Goal: Task Accomplishment & Management: Complete application form

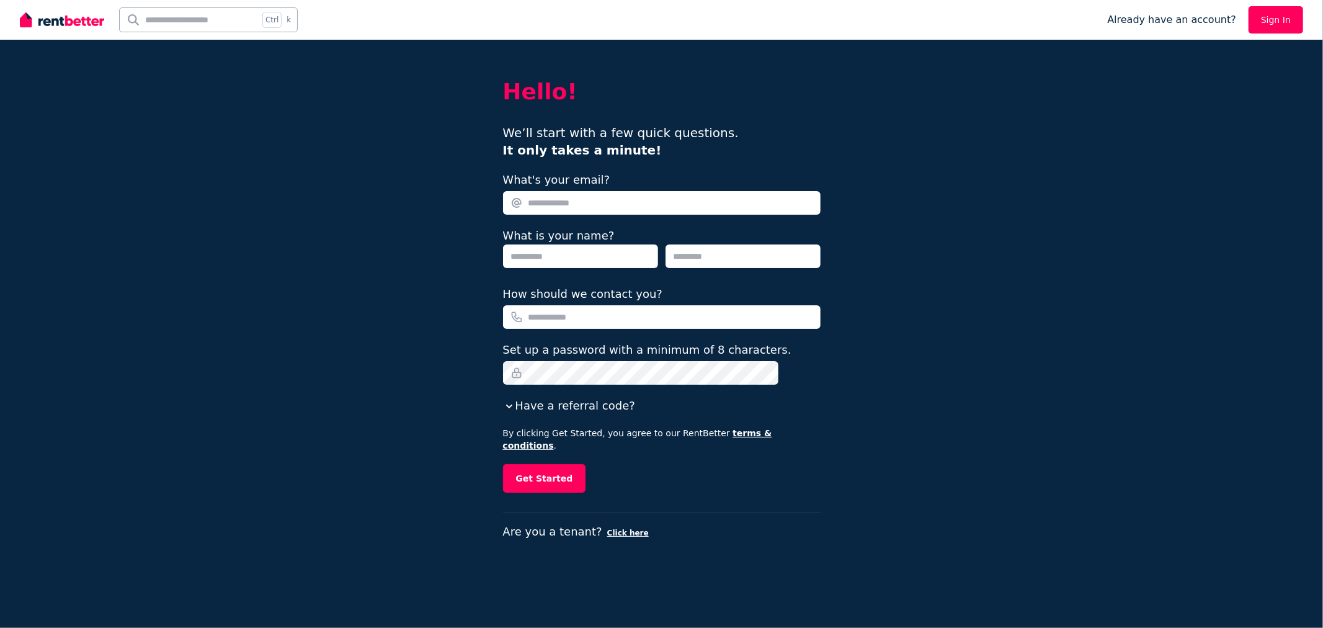
click at [556, 205] on input "What's your email?" at bounding box center [662, 203] width 318 height 24
type input "**********"
type input "***"
type input "****"
type input "*"
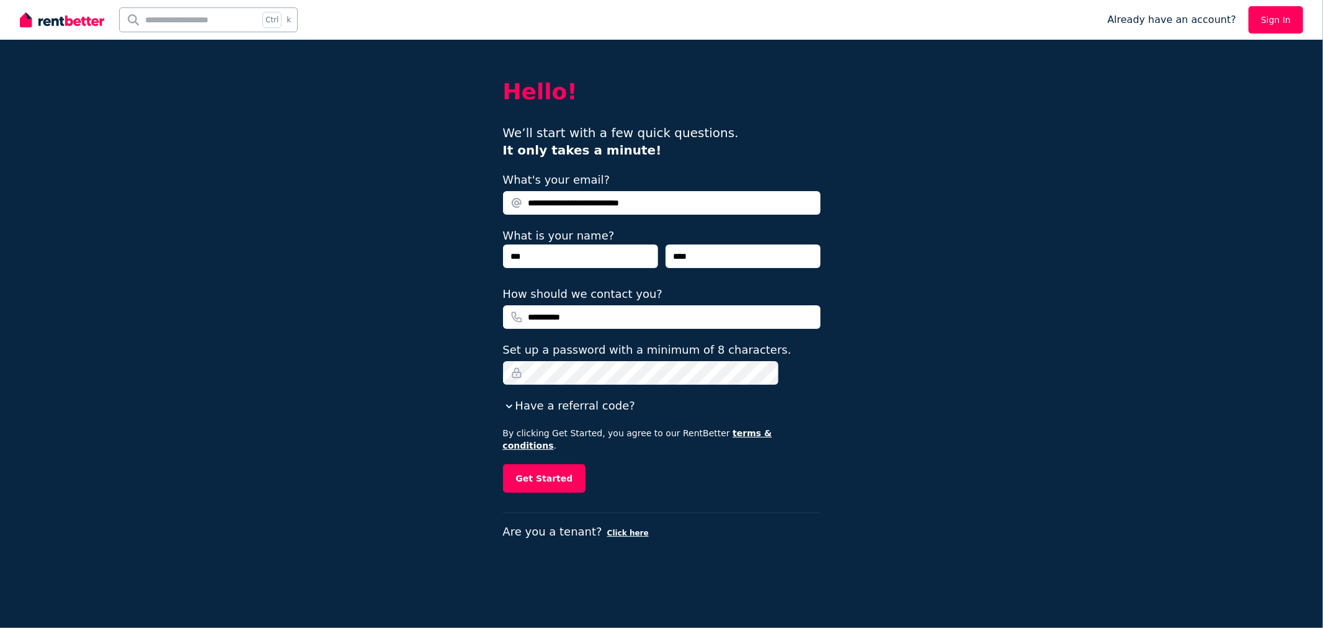
type input "**********"
click at [543, 464] on button "Get Started" at bounding box center [544, 478] width 83 height 29
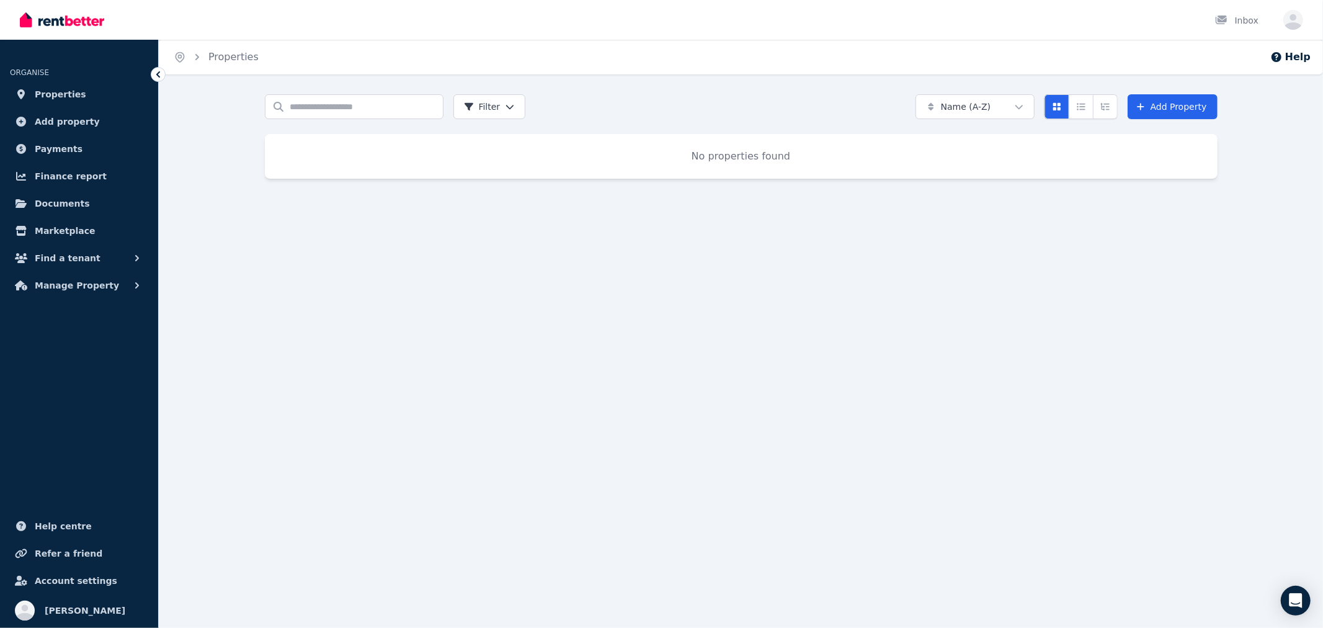
click at [71, 96] on span "Properties" at bounding box center [60, 94] width 51 height 15
click at [1171, 107] on link "Add Property" at bounding box center [1173, 106] width 90 height 25
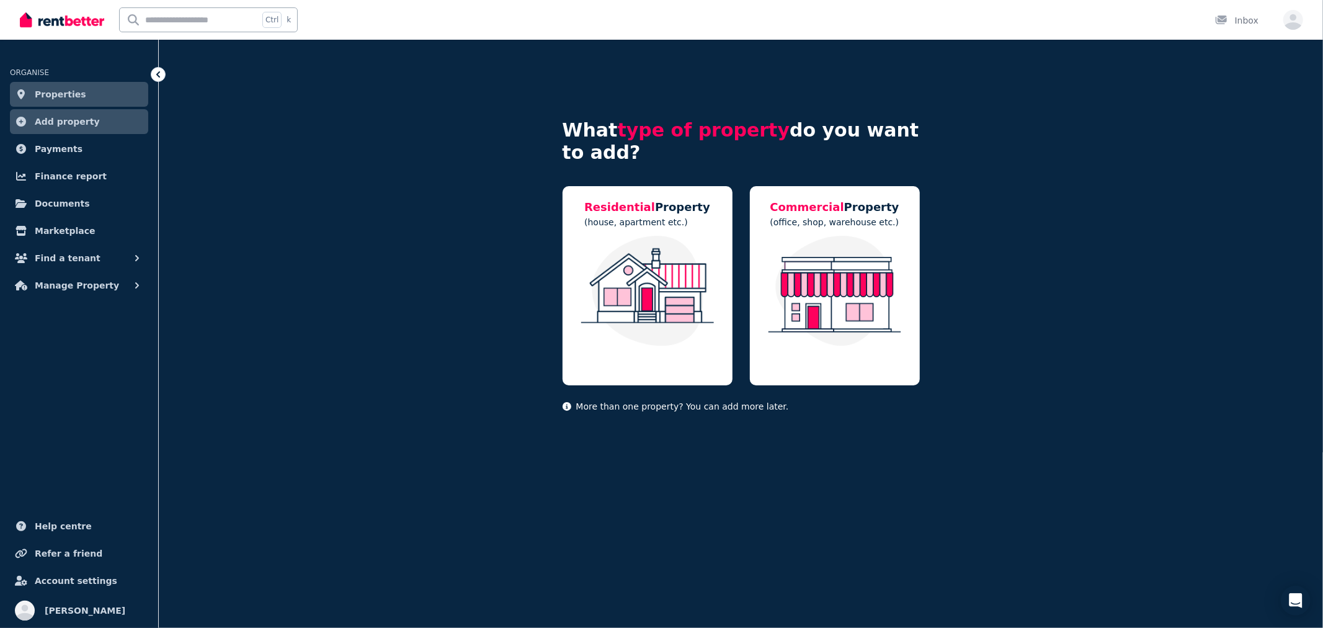
click at [53, 92] on span "Properties" at bounding box center [60, 94] width 51 height 15
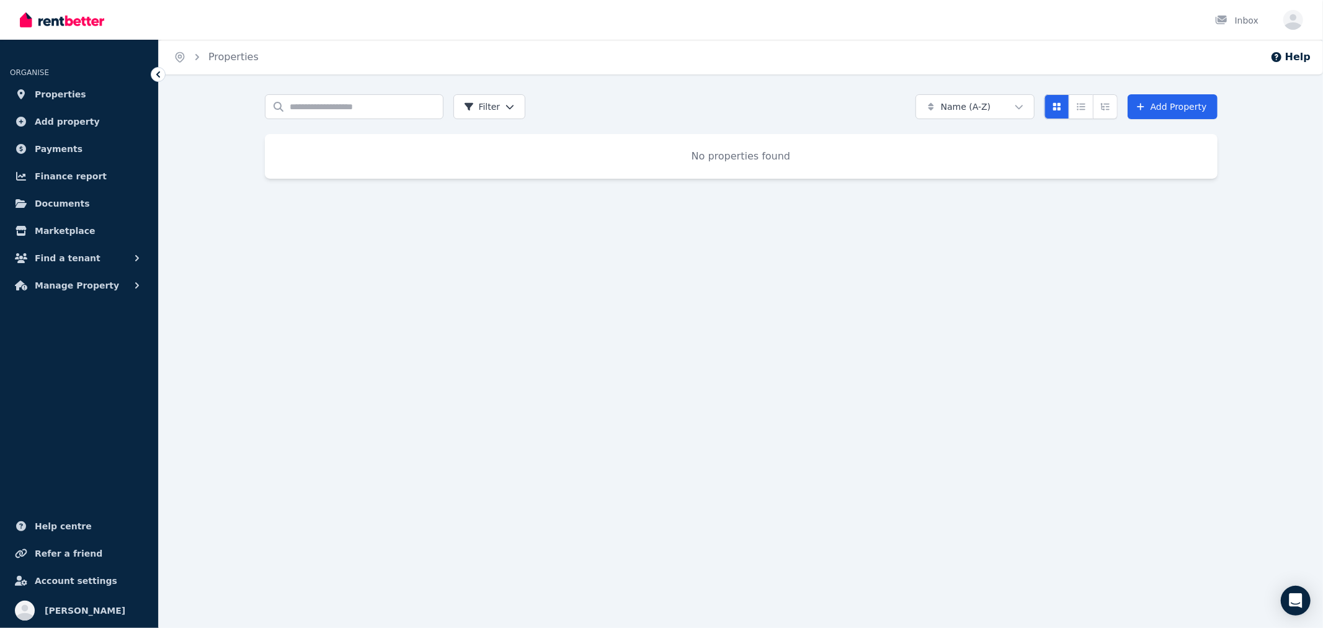
click at [53, 90] on span "Properties" at bounding box center [60, 94] width 51 height 15
click at [83, 91] on link "Properties" at bounding box center [79, 94] width 138 height 25
click at [1151, 104] on link "Add Property" at bounding box center [1173, 106] width 90 height 25
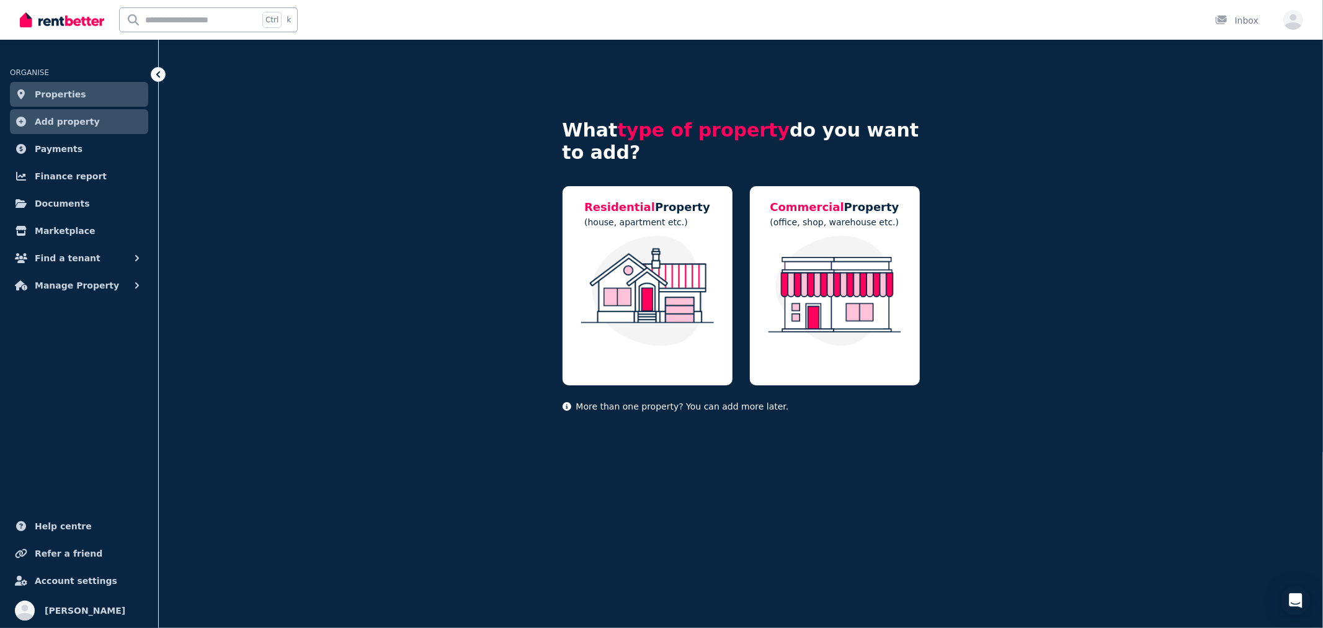
click at [618, 304] on img at bounding box center [647, 291] width 145 height 110
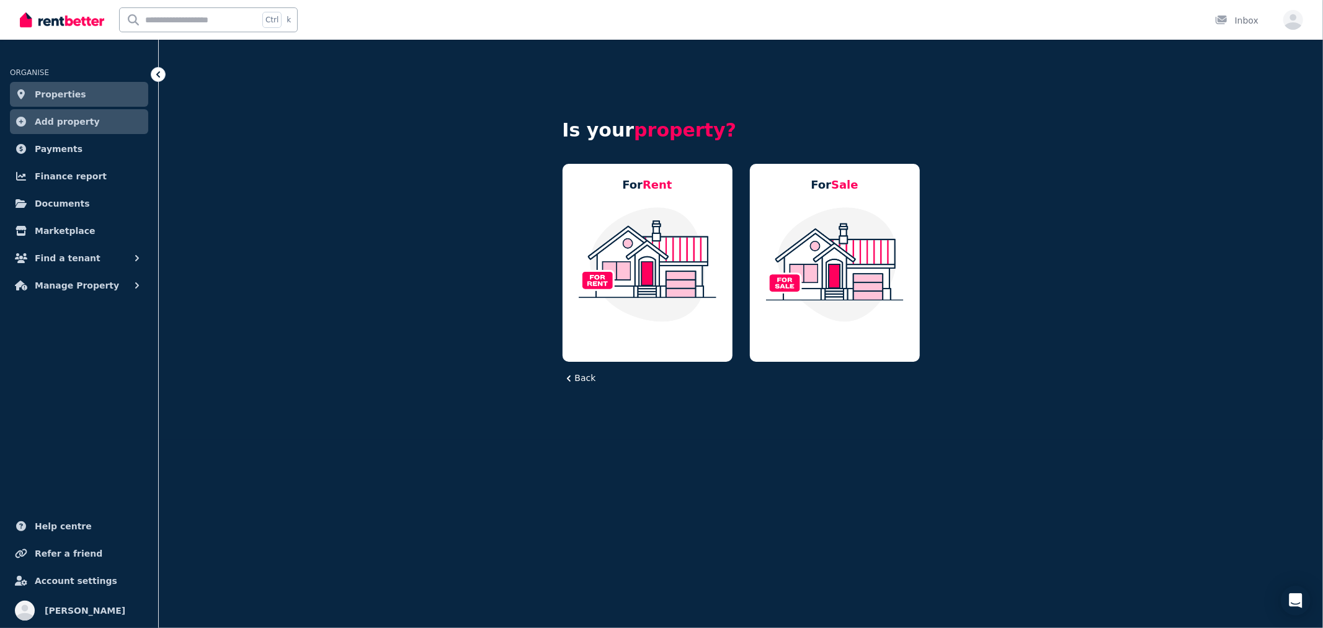
click at [56, 100] on span "Properties" at bounding box center [60, 94] width 51 height 15
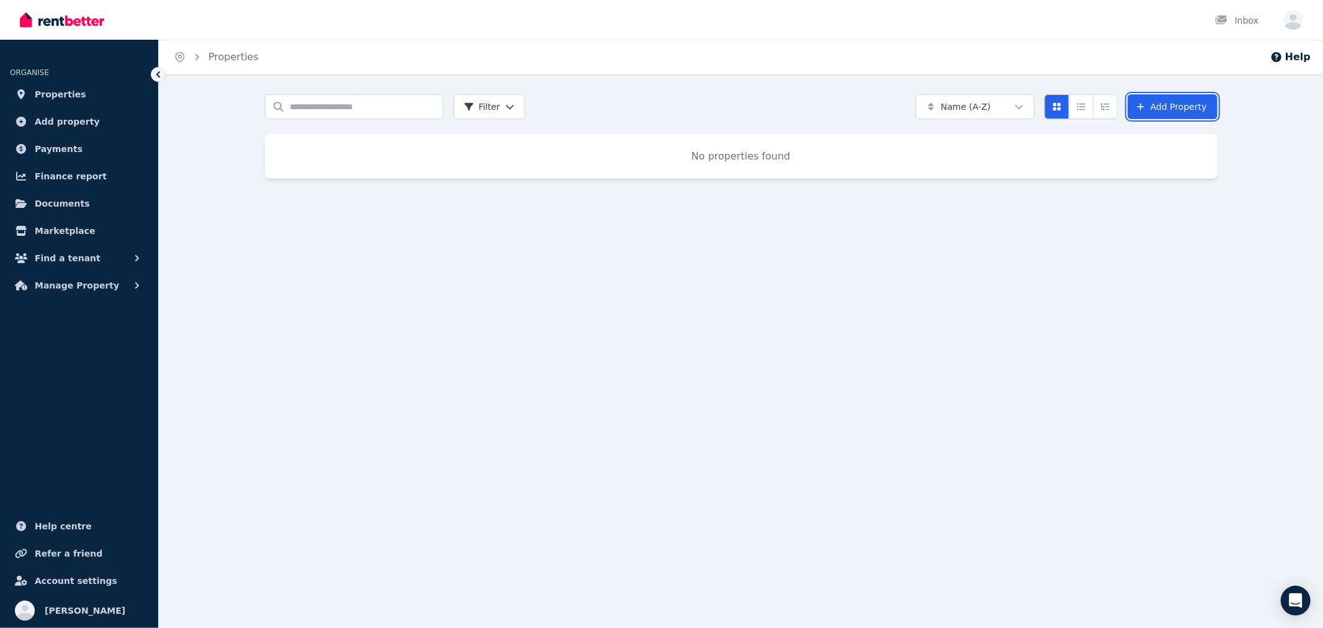
click at [1160, 97] on link "Add Property" at bounding box center [1173, 106] width 90 height 25
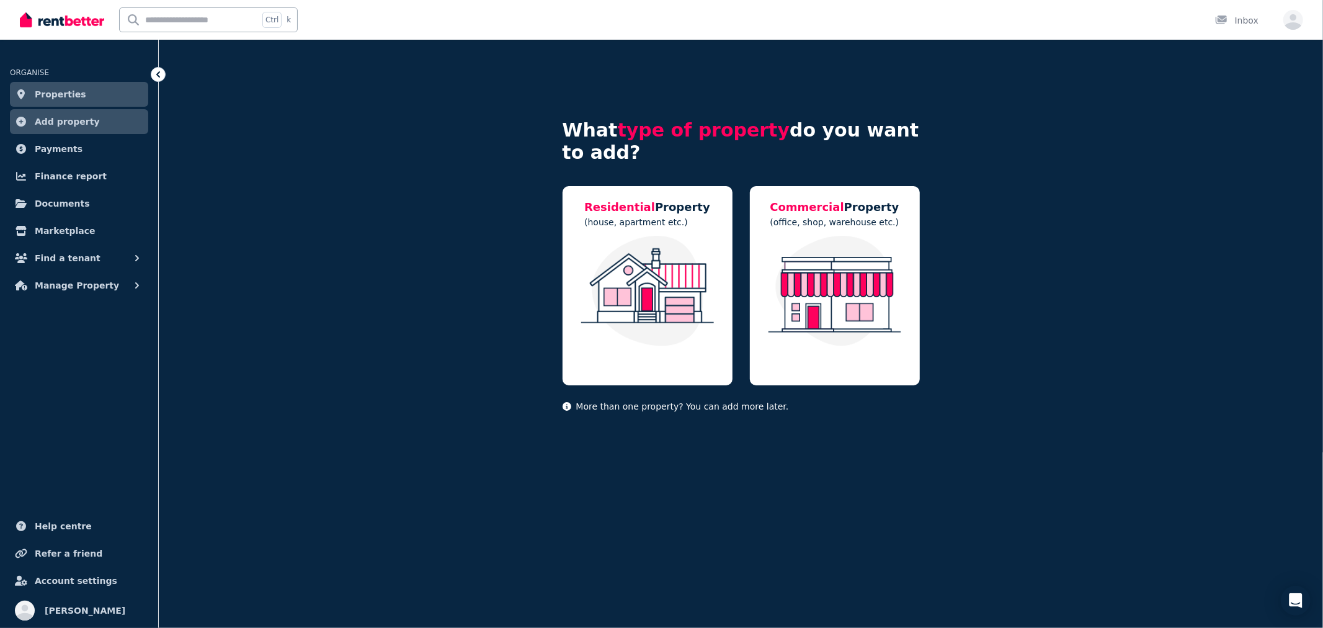
click at [56, 96] on span "Properties" at bounding box center [60, 94] width 51 height 15
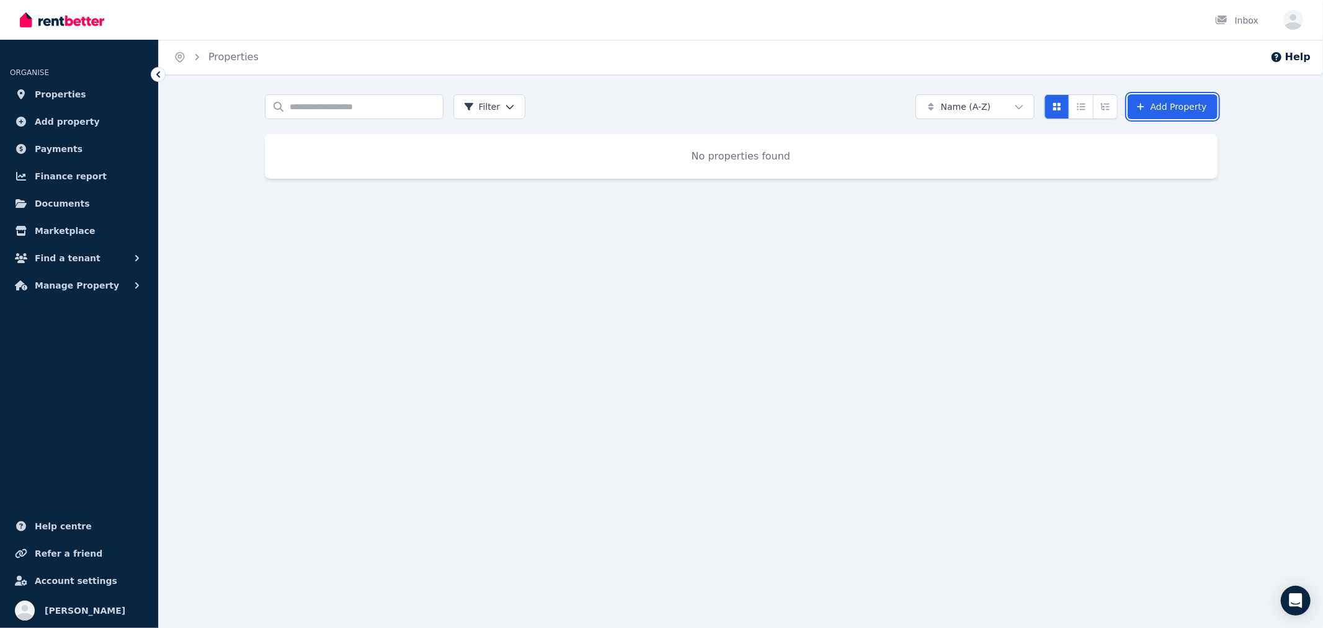
click at [1160, 104] on link "Add Property" at bounding box center [1173, 106] width 90 height 25
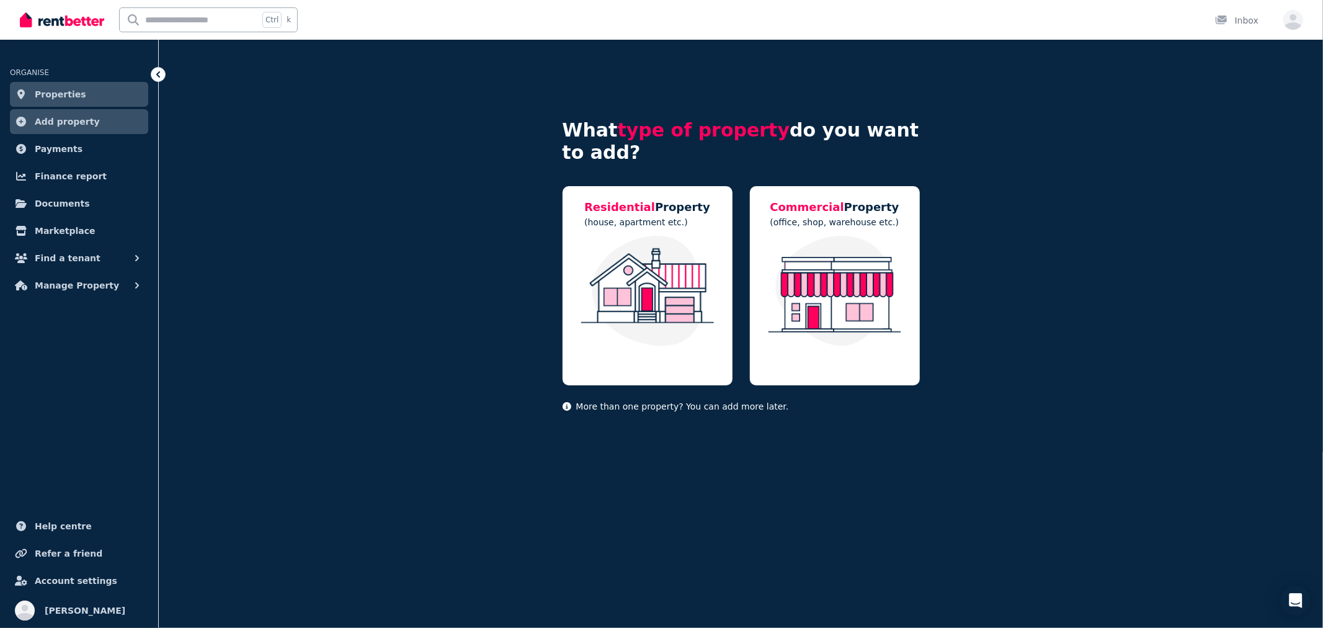
click at [1243, 23] on div "Inbox" at bounding box center [1236, 20] width 43 height 12
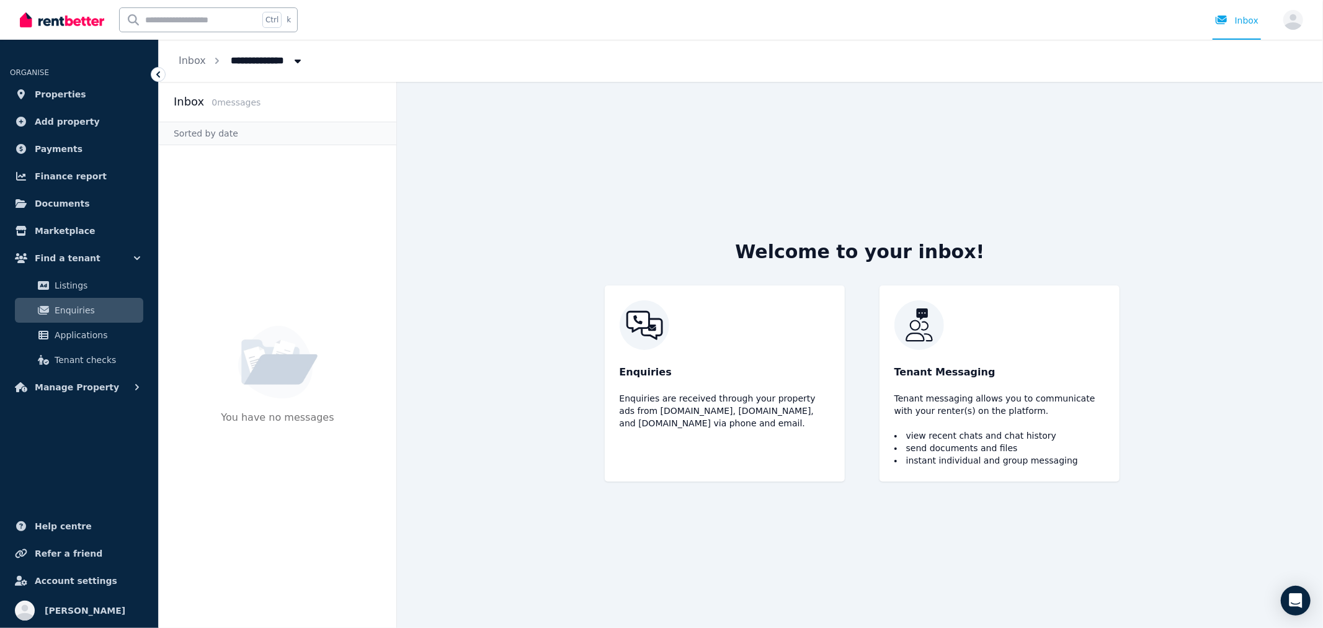
click at [734, 319] on img at bounding box center [725, 325] width 210 height 50
drag, startPoint x: 612, startPoint y: 371, endPoint x: 1278, endPoint y: 419, distance: 667.3
click at [614, 371] on div "Enquiries Enquiries are received through your property ads from [DOMAIN_NAME], …" at bounding box center [725, 383] width 240 height 196
click at [980, 388] on div "Tenant Messaging Tenant messaging allows you to communicate with your renter(s)…" at bounding box center [1000, 383] width 240 height 196
click at [66, 329] on span "Applications" at bounding box center [97, 335] width 84 height 15
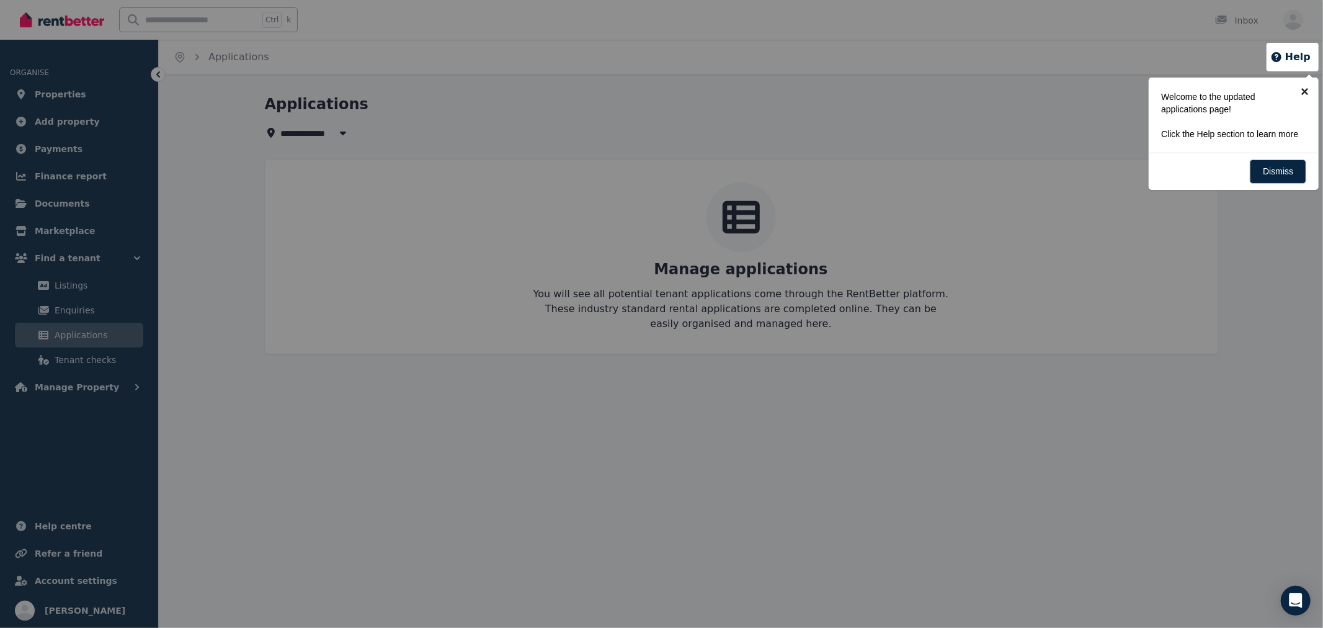
click at [1310, 85] on link "×" at bounding box center [1305, 92] width 28 height 28
